Goal: Transaction & Acquisition: Purchase product/service

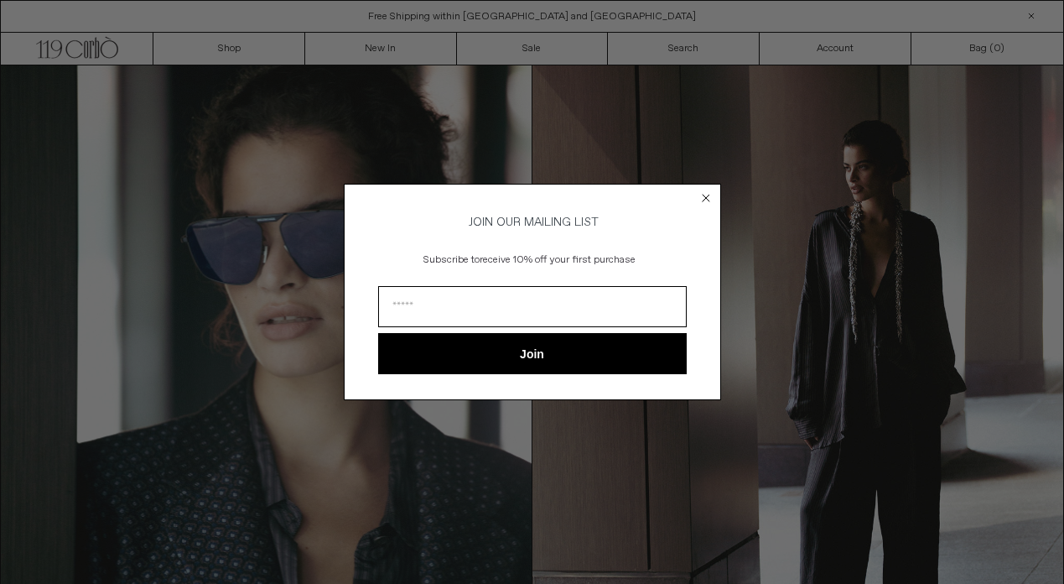
click at [710, 195] on circle "Close dialog" at bounding box center [706, 198] width 16 height 16
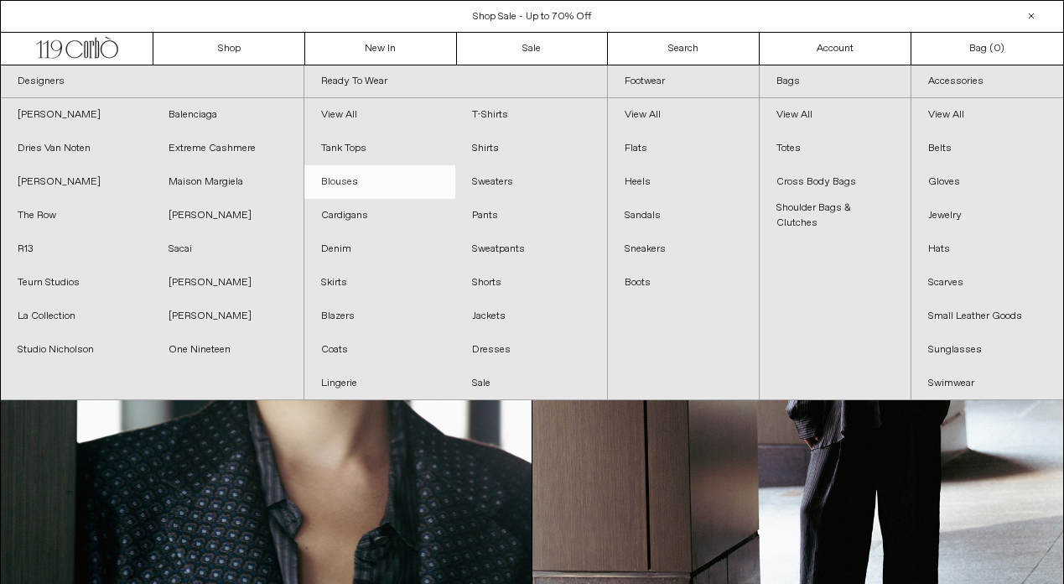
click at [347, 178] on link "Blouses" at bounding box center [379, 182] width 151 height 34
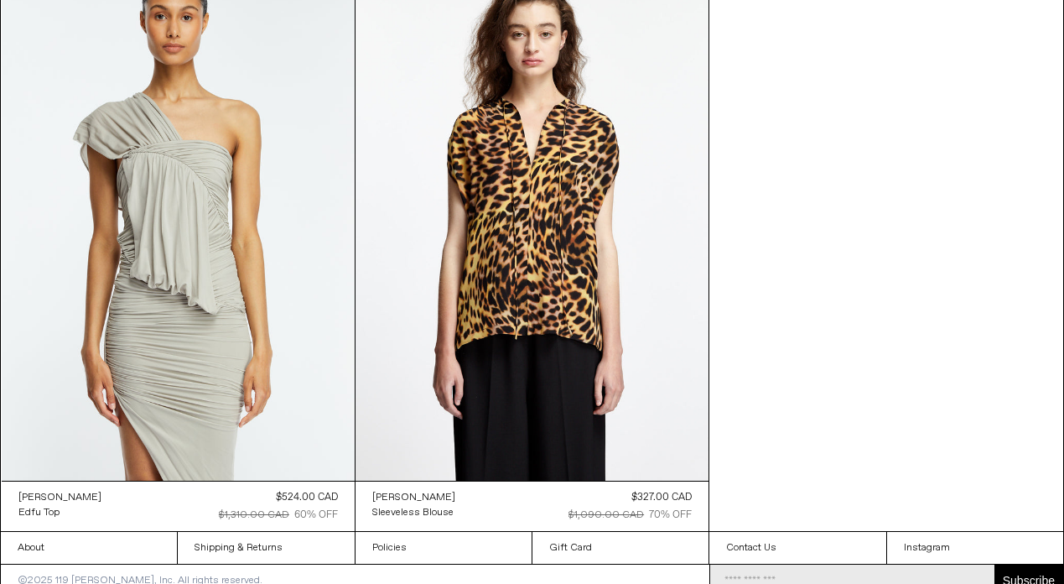
scroll to position [1322, 0]
